Goal: Transaction & Acquisition: Purchase product/service

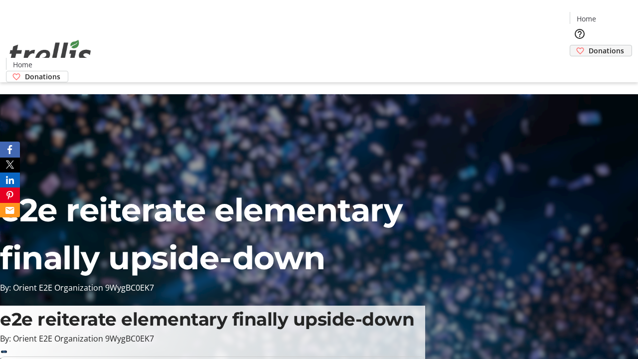
click at [589, 45] on span "Donations" at bounding box center [606, 50] width 35 height 10
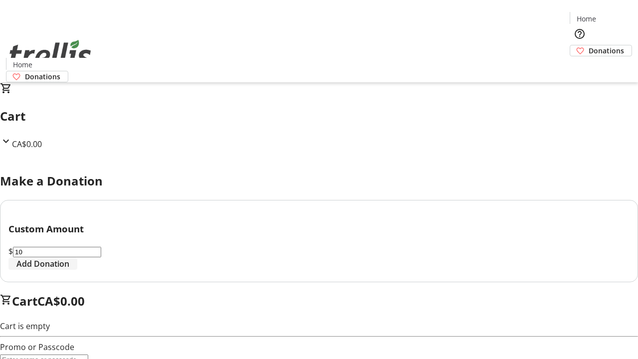
click at [69, 270] on span "Add Donation" at bounding box center [42, 264] width 53 height 12
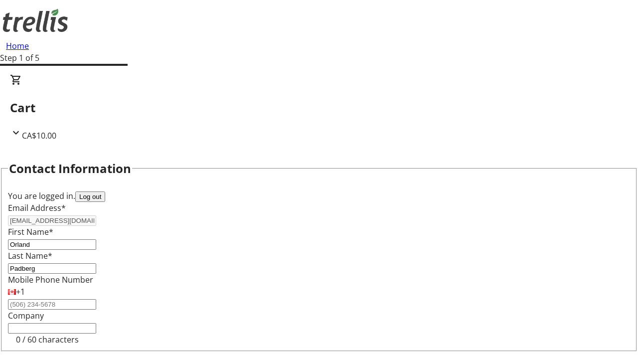
select select "CA"
type input "[STREET_ADDRESS][PERSON_NAME]"
type input "Kelowna"
select select "BC"
type input "Kelowna"
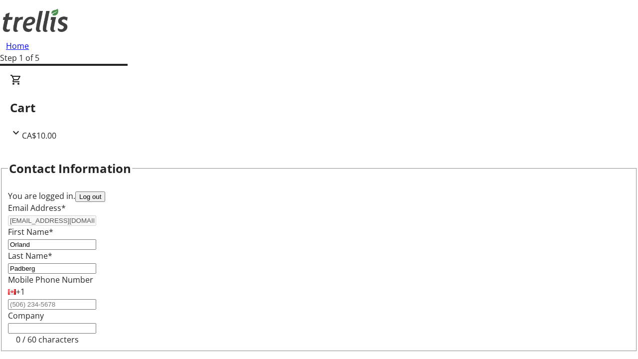
type input "V1Y 0C2"
